Goal: Task Accomplishment & Management: Complete application form

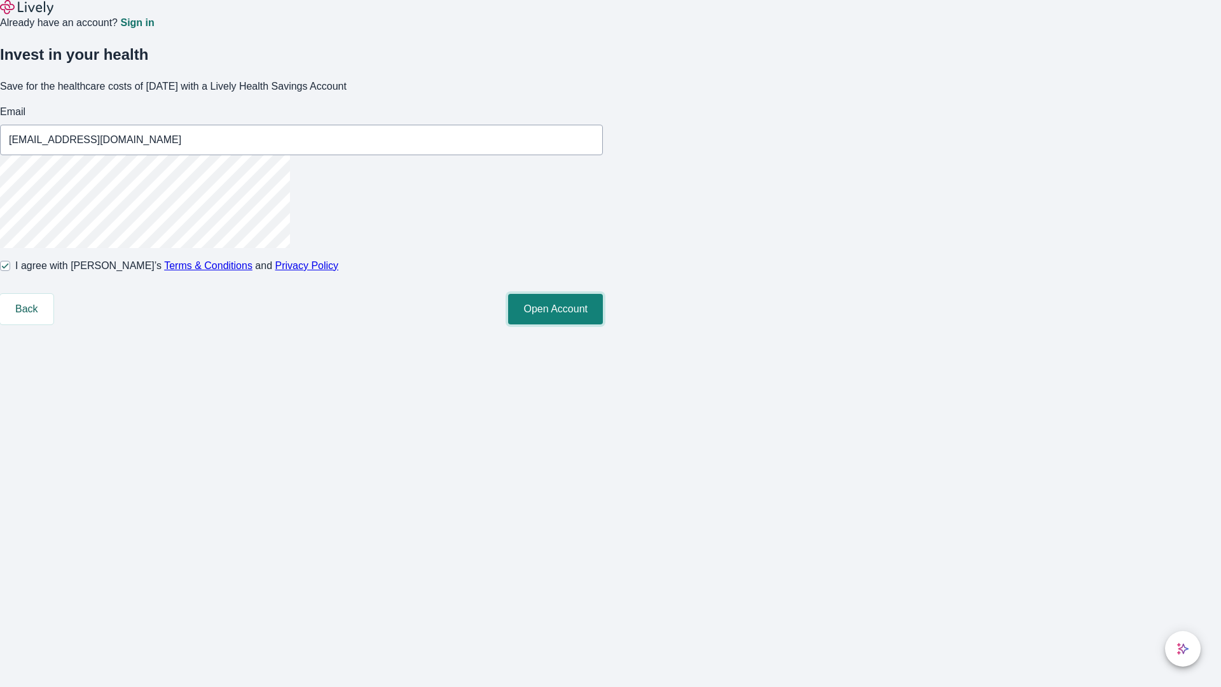
click at [603, 324] on button "Open Account" at bounding box center [555, 309] width 95 height 31
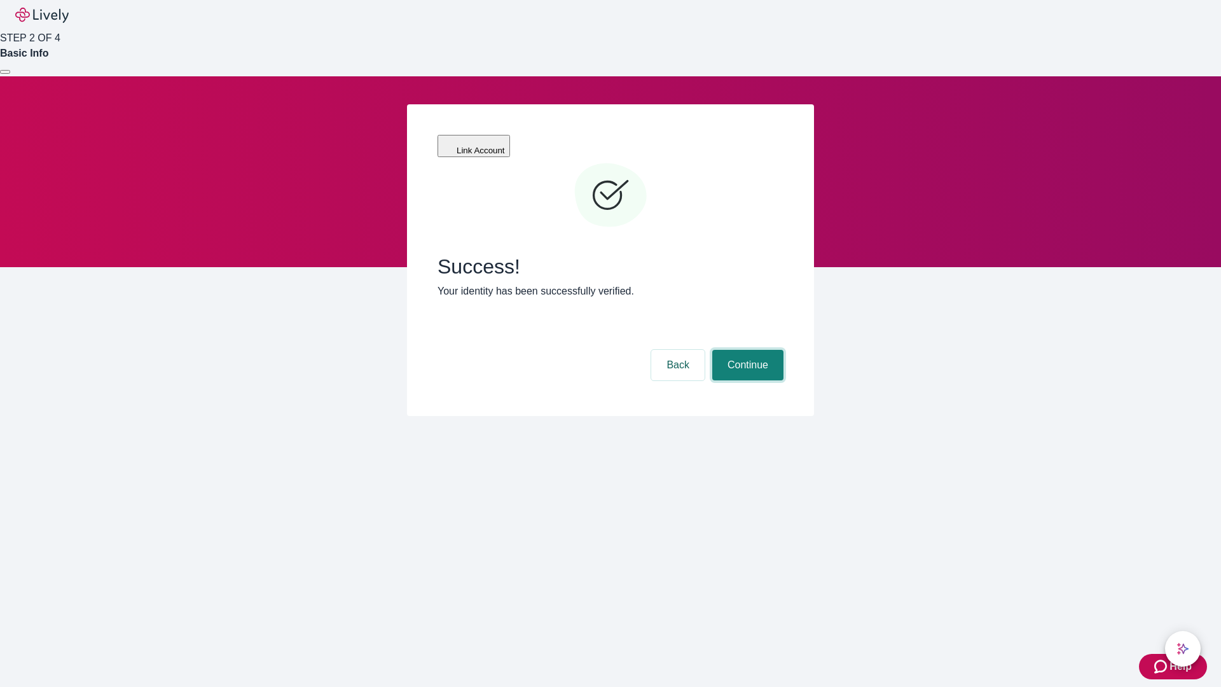
click at [746, 350] on button "Continue" at bounding box center [748, 365] width 71 height 31
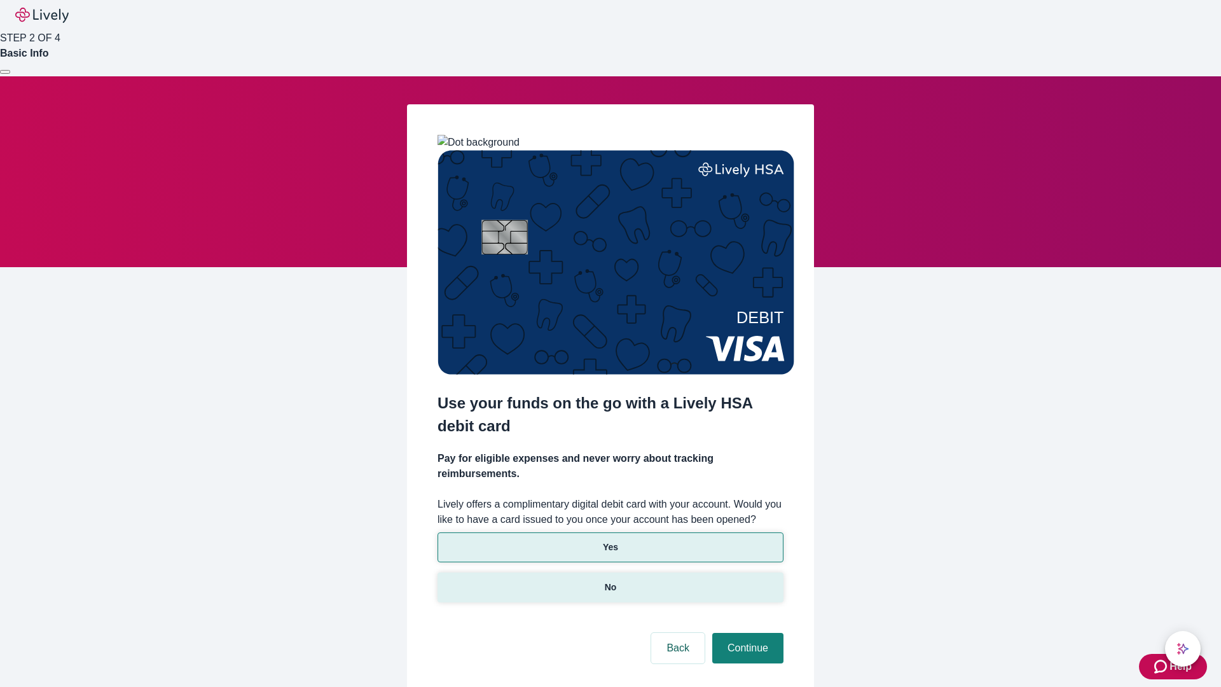
click at [610, 581] on p "No" at bounding box center [611, 587] width 12 height 13
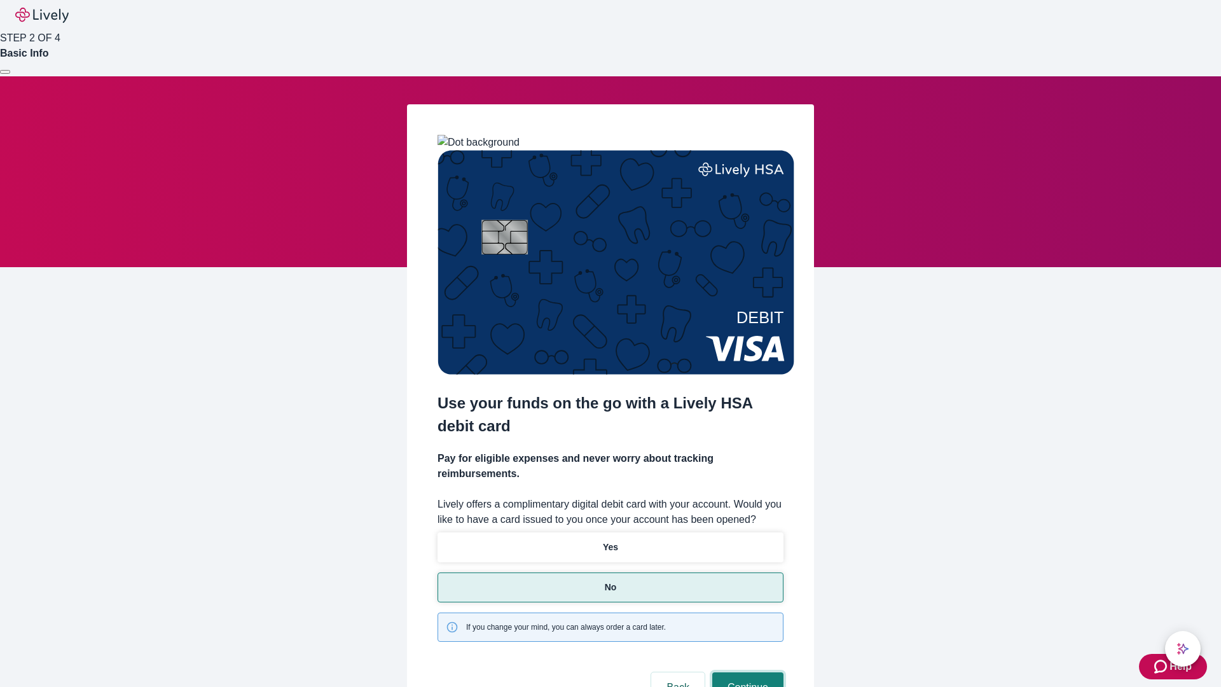
click at [746, 672] on button "Continue" at bounding box center [748, 687] width 71 height 31
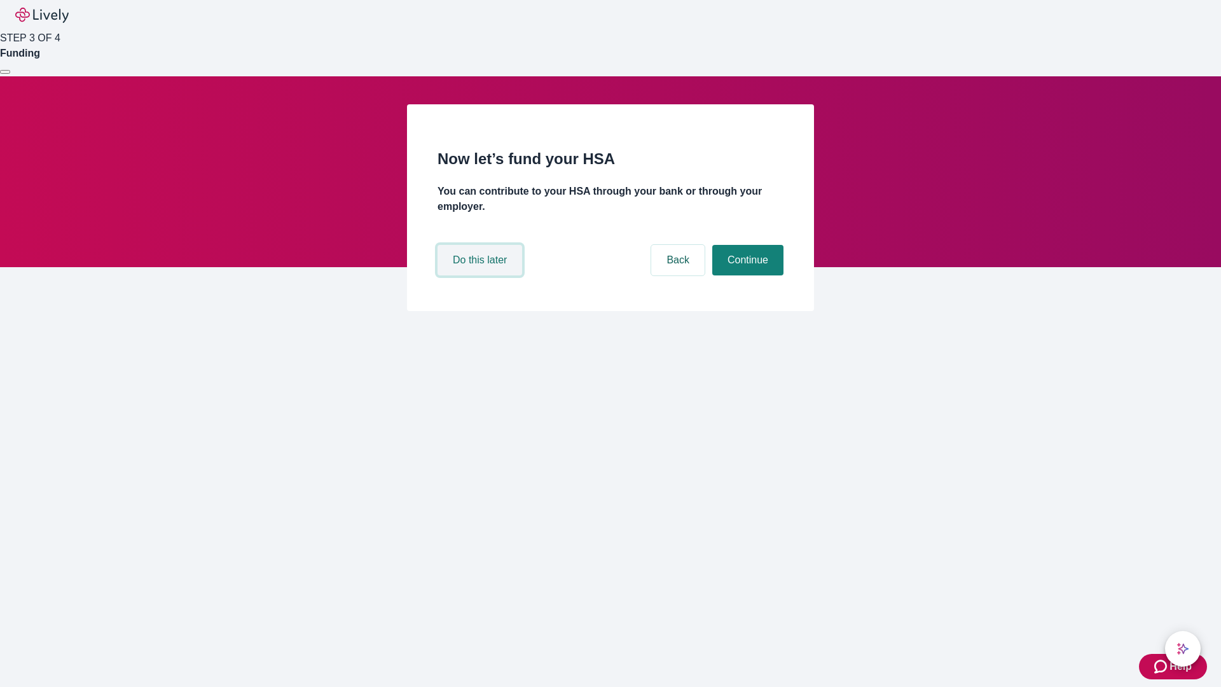
click at [482, 275] on button "Do this later" at bounding box center [480, 260] width 85 height 31
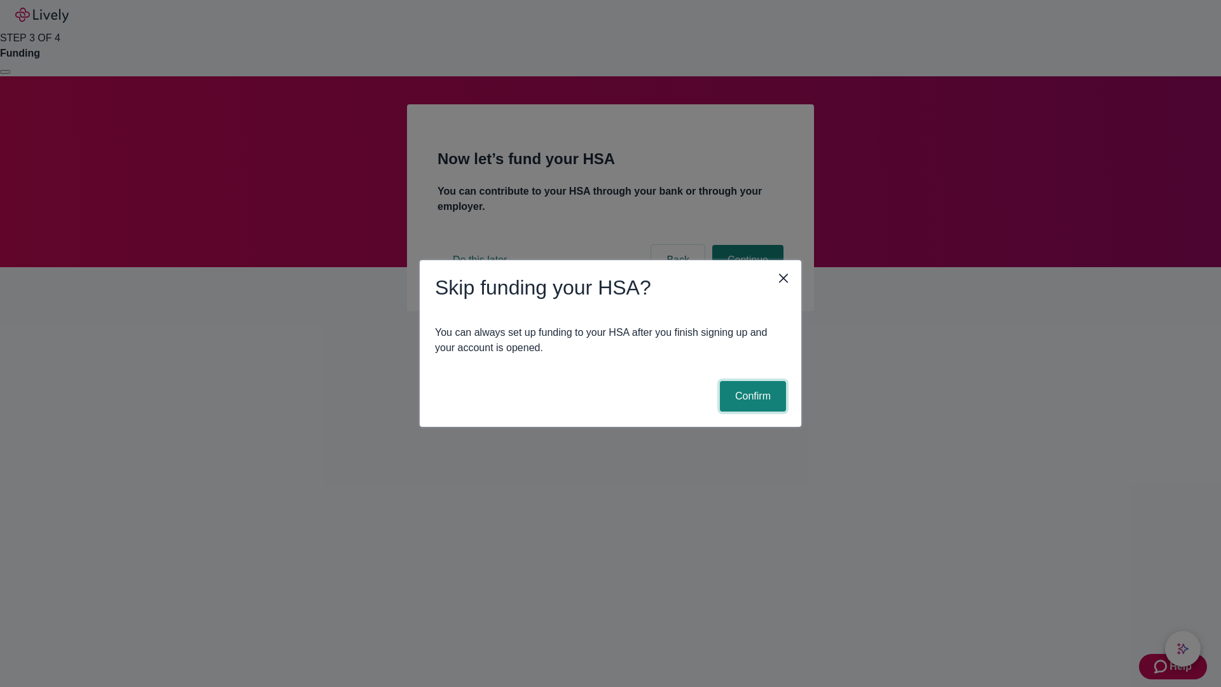
click at [751, 396] on button "Confirm" at bounding box center [753, 396] width 66 height 31
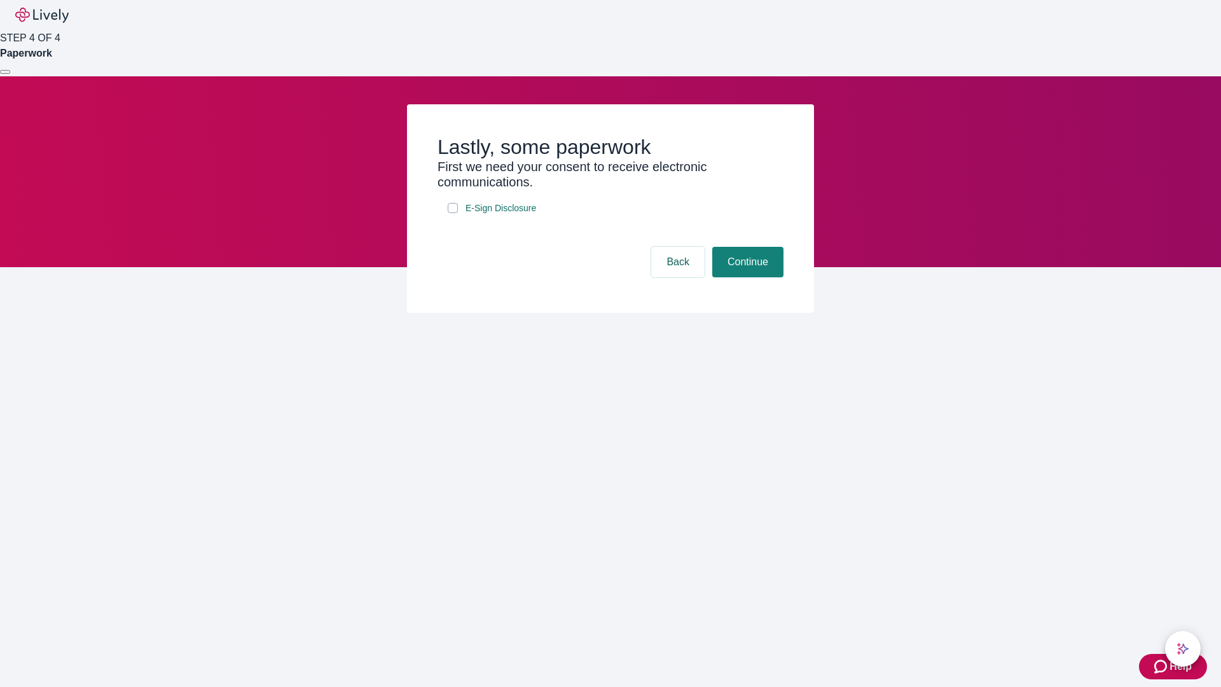
click at [453, 213] on input "E-Sign Disclosure" at bounding box center [453, 208] width 10 height 10
checkbox input "true"
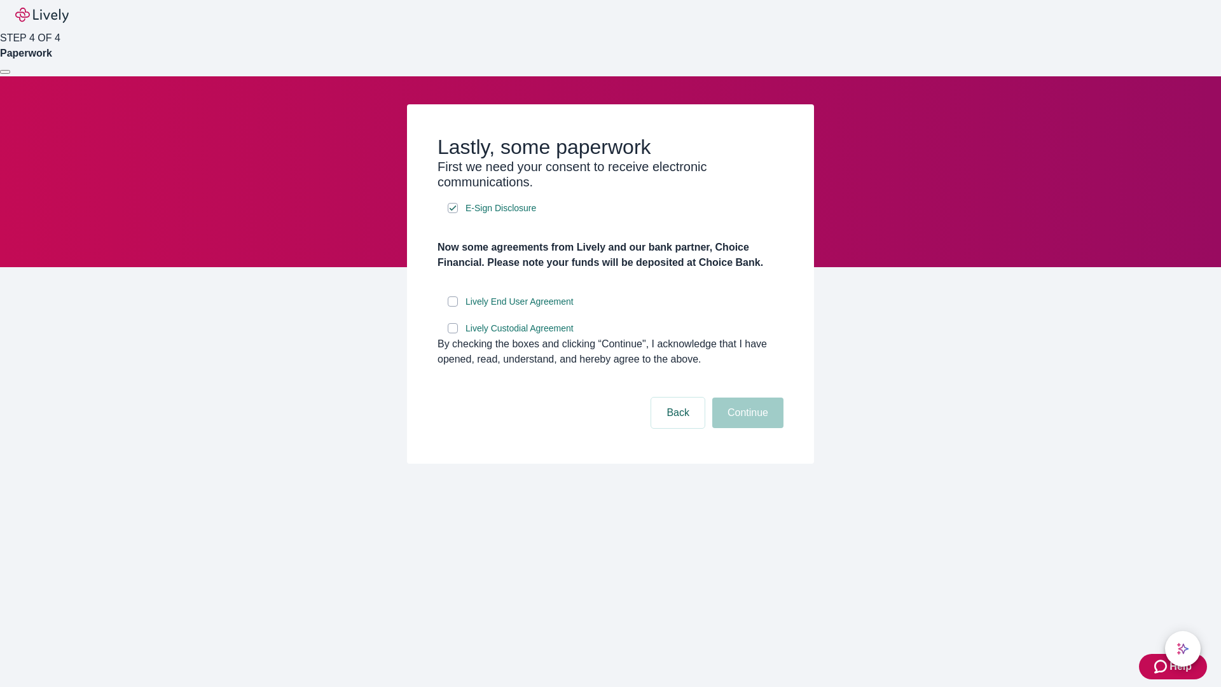
click at [453, 307] on input "Lively End User Agreement" at bounding box center [453, 301] width 10 height 10
checkbox input "true"
click at [453, 333] on input "Lively Custodial Agreement" at bounding box center [453, 328] width 10 height 10
checkbox input "true"
click at [746, 428] on button "Continue" at bounding box center [748, 413] width 71 height 31
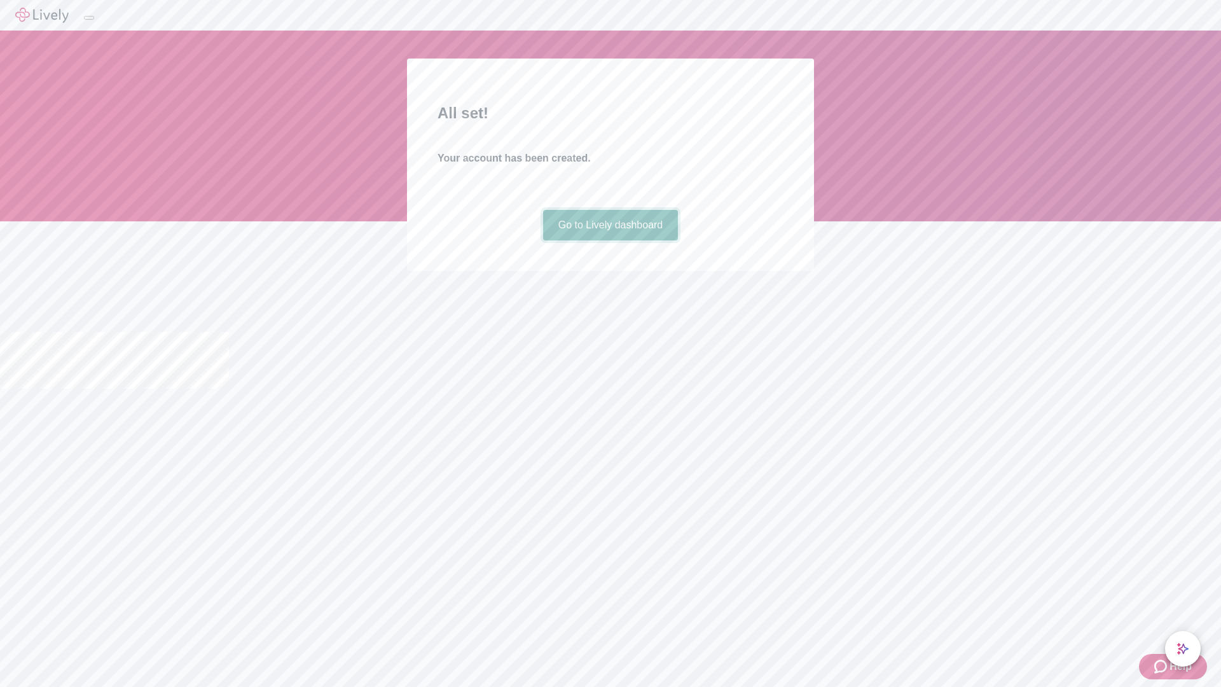
click at [610, 240] on link "Go to Lively dashboard" at bounding box center [611, 225] width 136 height 31
